Goal: Navigation & Orientation: Understand site structure

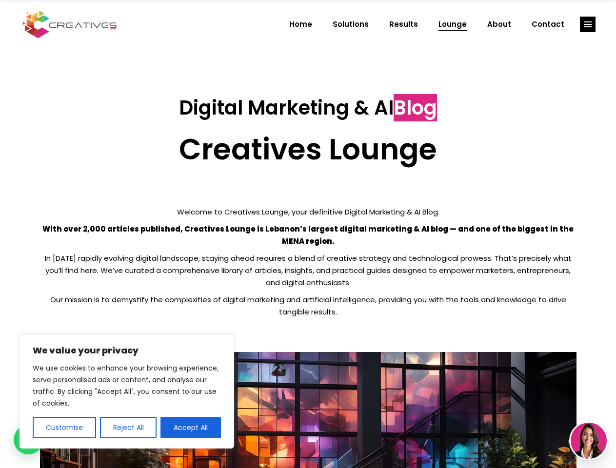
click at [308, 234] on p "With over 2,000 articles published, Creatives Lounge is Lebanon’s largest digit…" at bounding box center [308, 235] width 537 height 24
click at [64, 428] on button "Customise" at bounding box center [64, 427] width 63 height 21
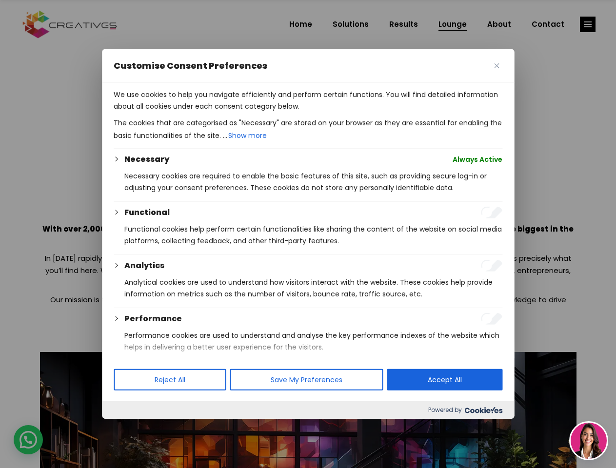
click at [128, 428] on div at bounding box center [308, 234] width 616 height 468
click at [191, 112] on p "We use cookies to help you navigate efficiently and perform certain functions. …" at bounding box center [308, 100] width 389 height 23
click at [588, 24] on div at bounding box center [308, 234] width 616 height 468
click at [589, 441] on img at bounding box center [589, 441] width 36 height 36
